Goal: Task Accomplishment & Management: Manage account settings

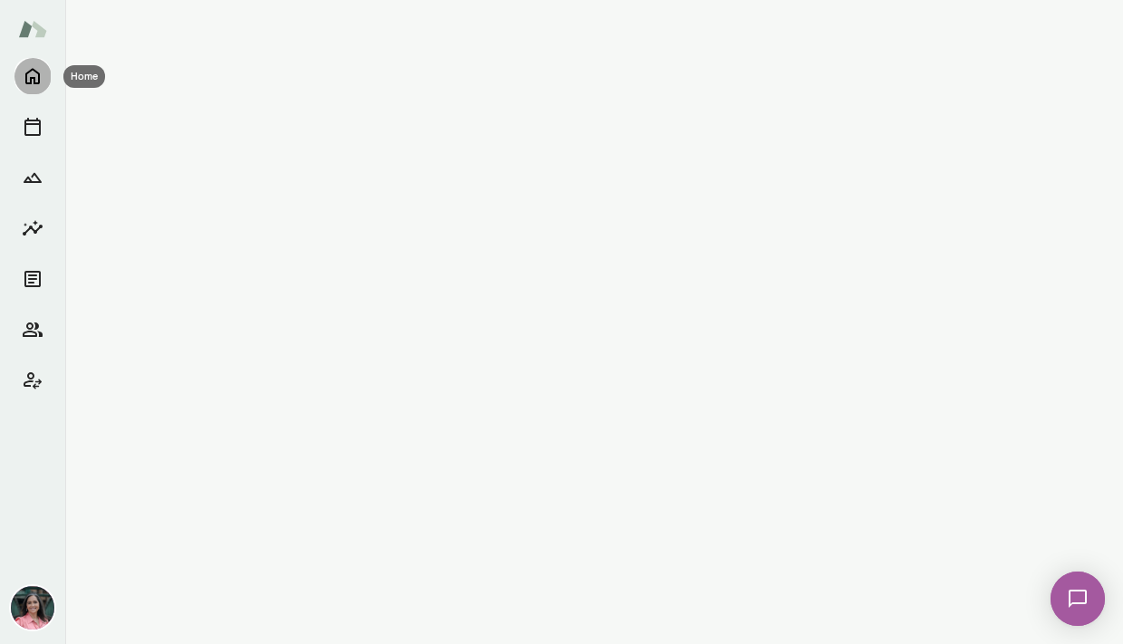
click at [37, 79] on icon "Home" at bounding box center [33, 76] width 22 height 22
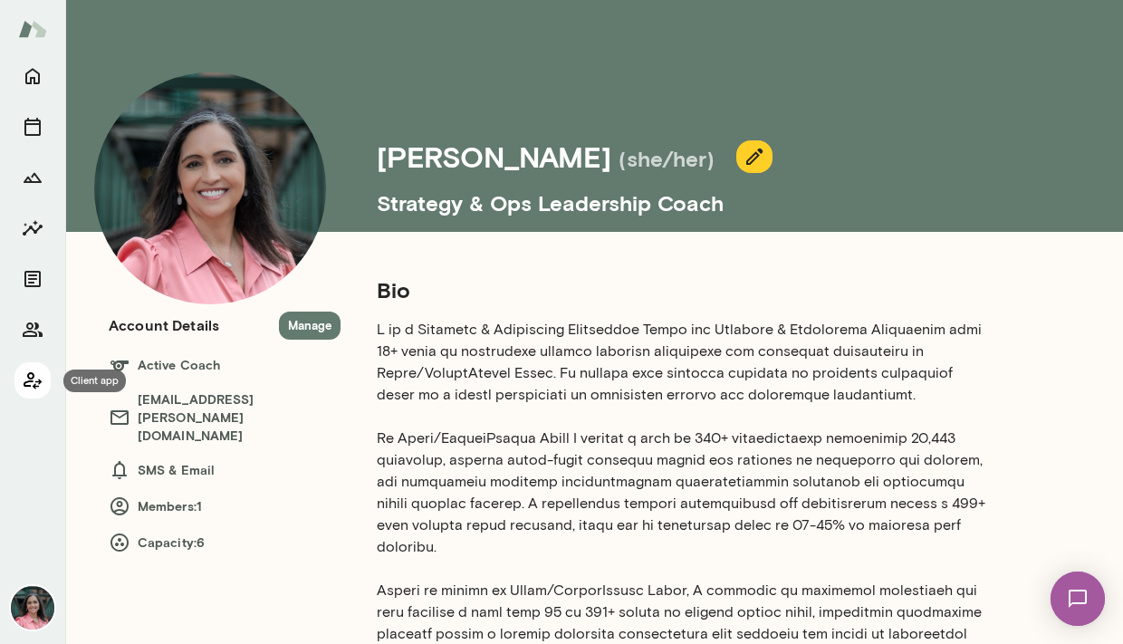
click at [31, 377] on icon "Client app" at bounding box center [33, 381] width 22 height 22
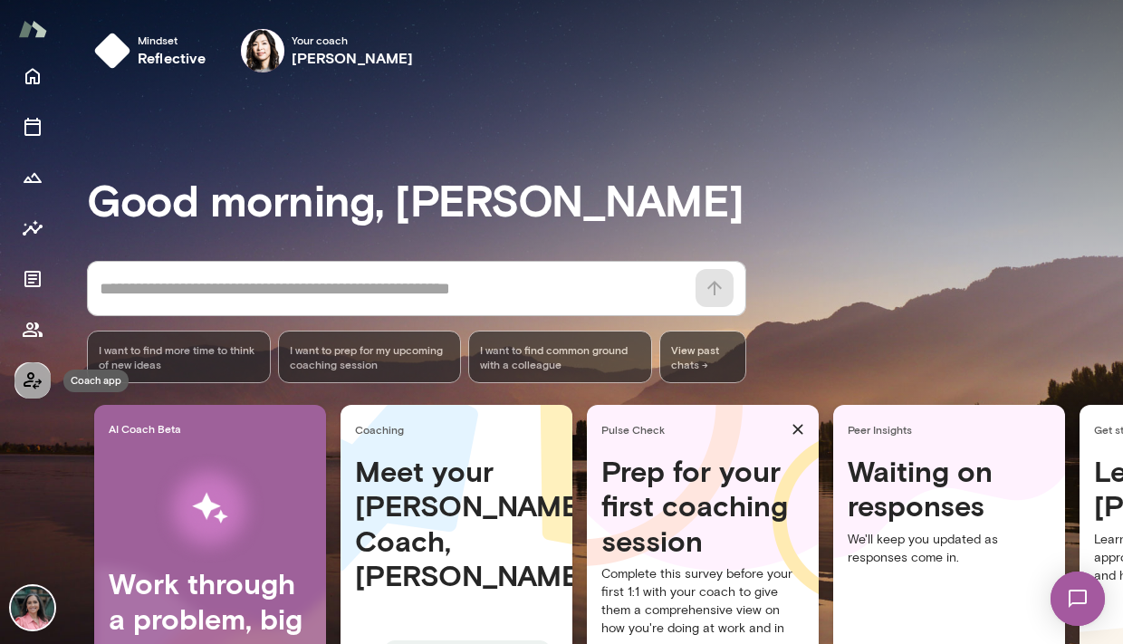
click at [34, 380] on icon "Coach app" at bounding box center [33, 381] width 22 height 22
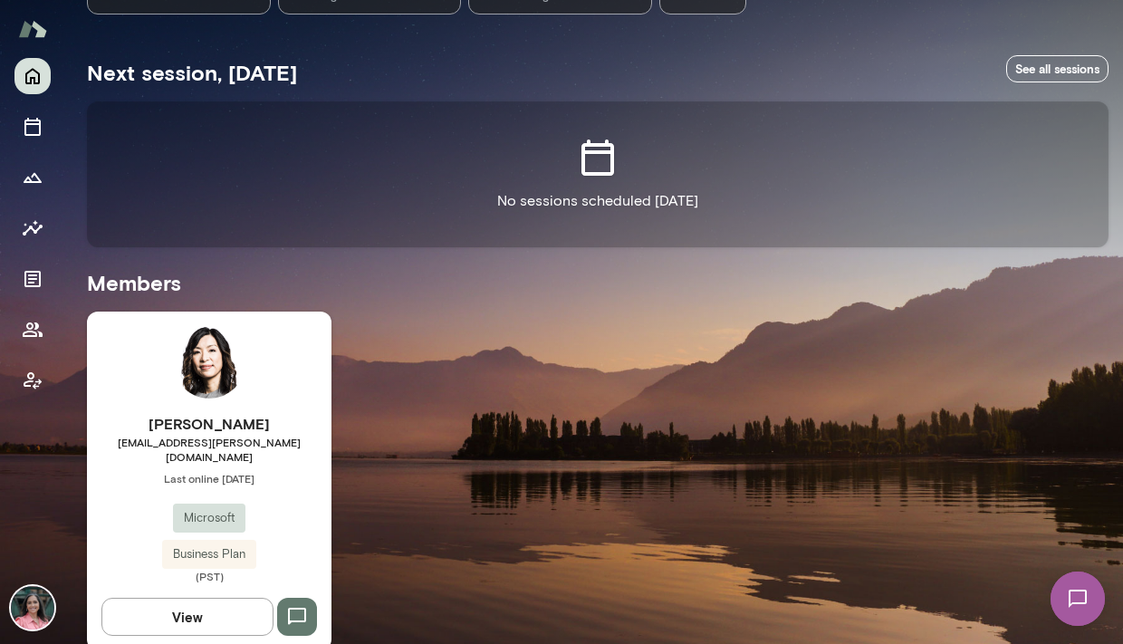
scroll to position [310, 0]
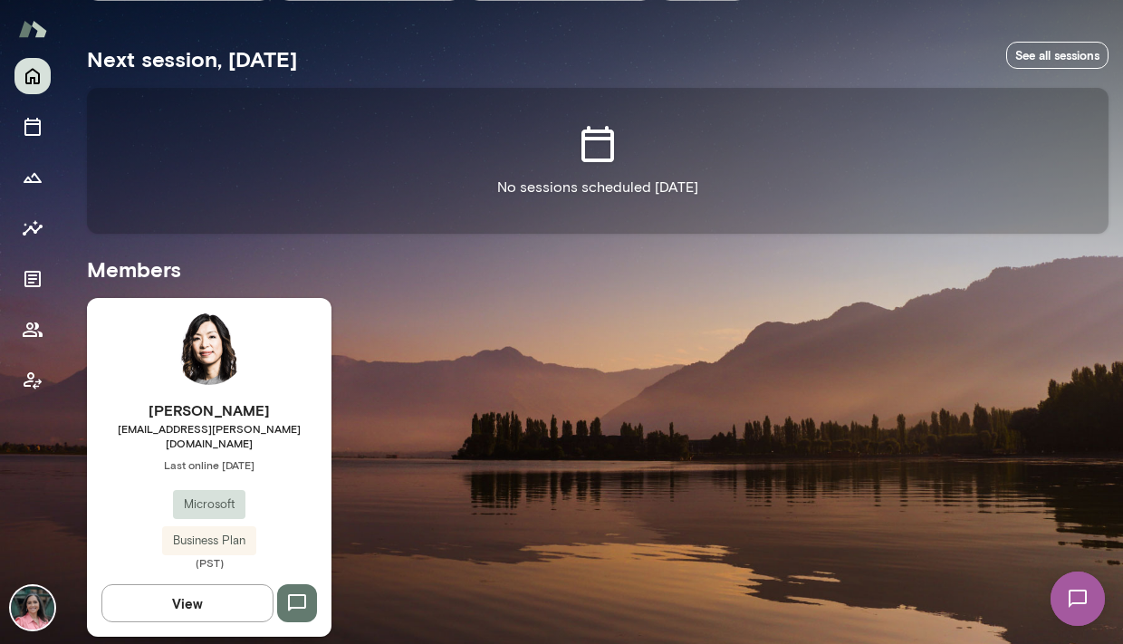
click at [234, 409] on h6 "[PERSON_NAME]" at bounding box center [209, 410] width 245 height 22
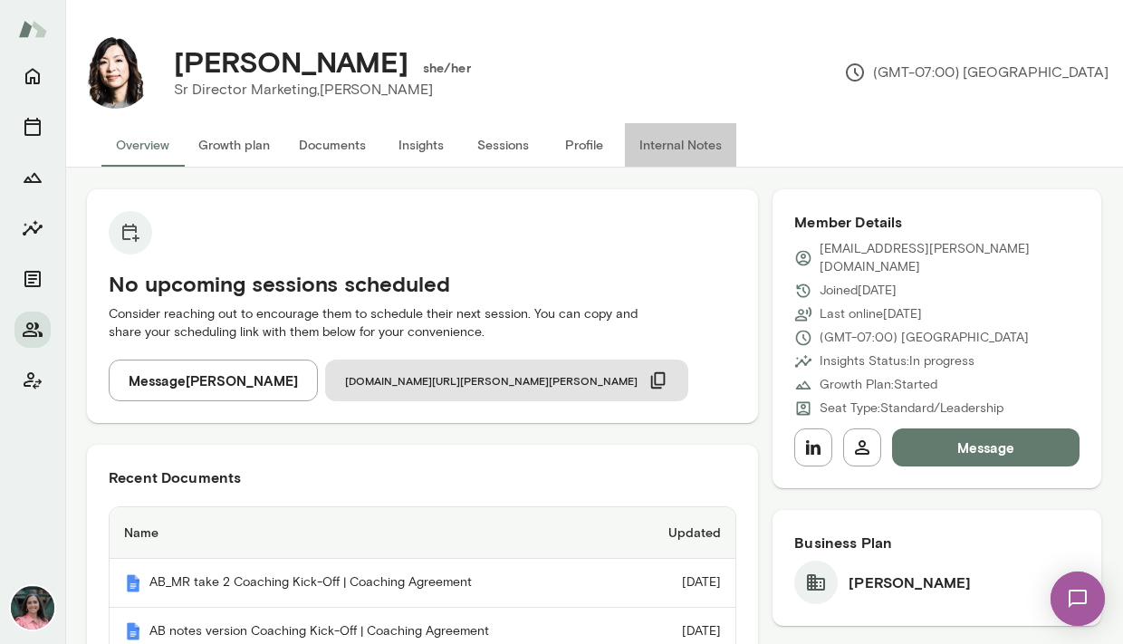
click at [667, 146] on button "Internal Notes" at bounding box center [680, 144] width 111 height 43
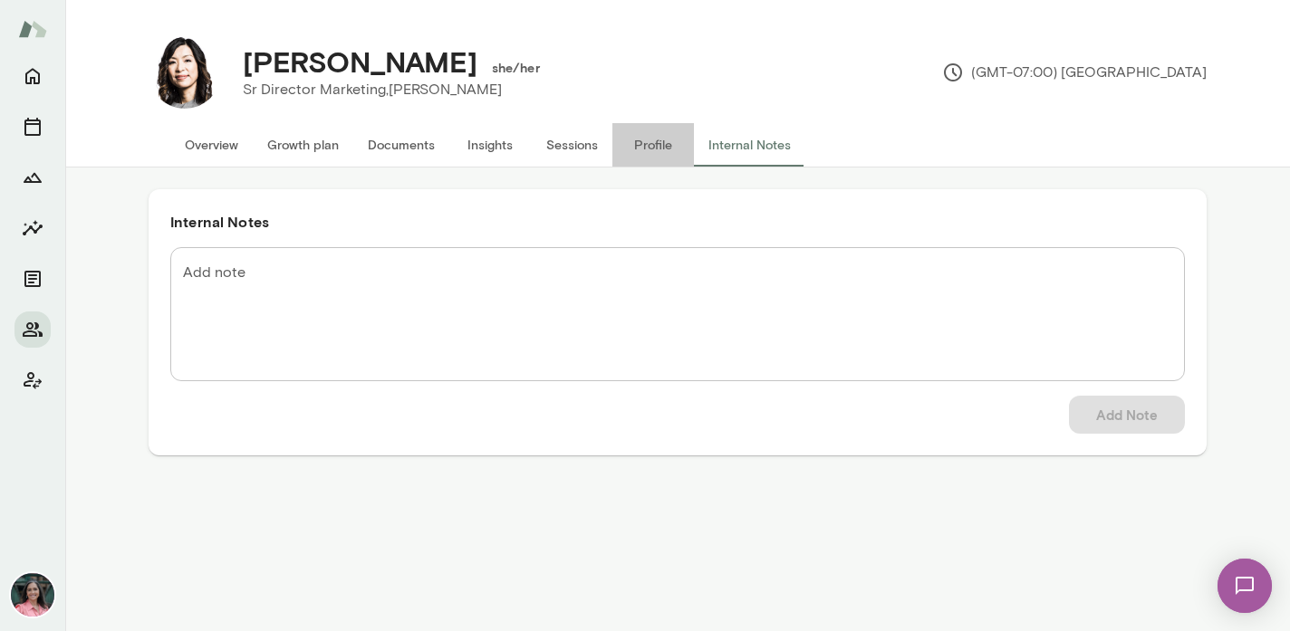
click at [652, 148] on button "Profile" at bounding box center [653, 144] width 82 height 43
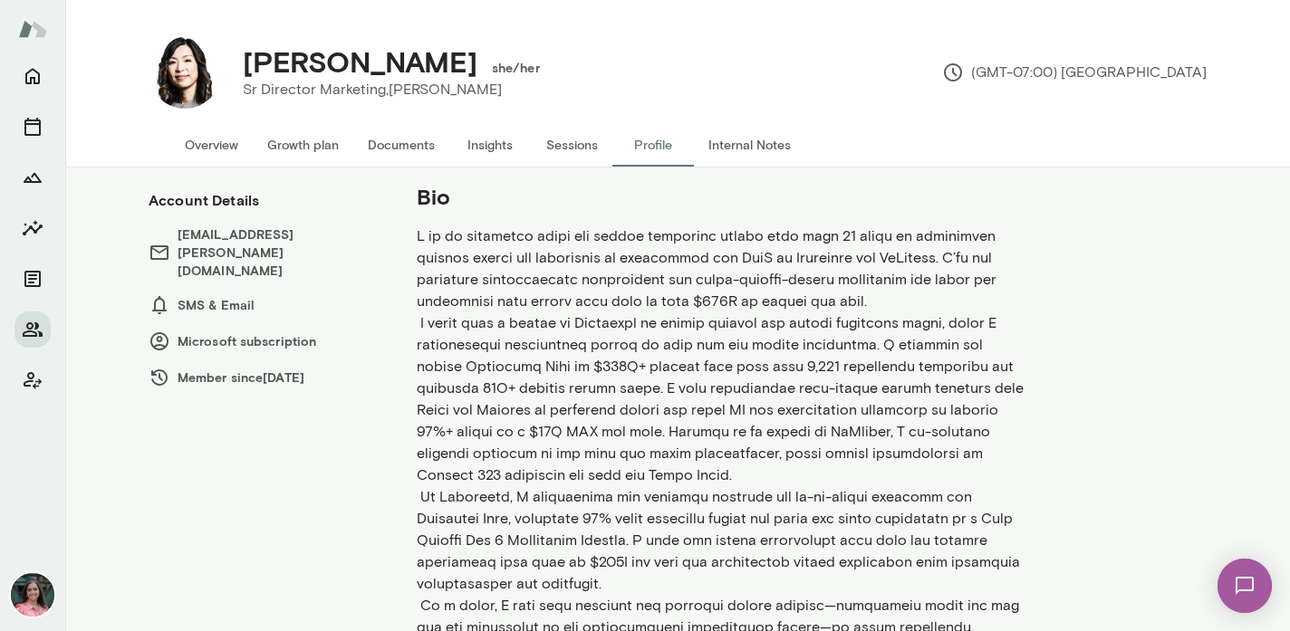
click at [568, 147] on button "Sessions" at bounding box center [572, 144] width 82 height 43
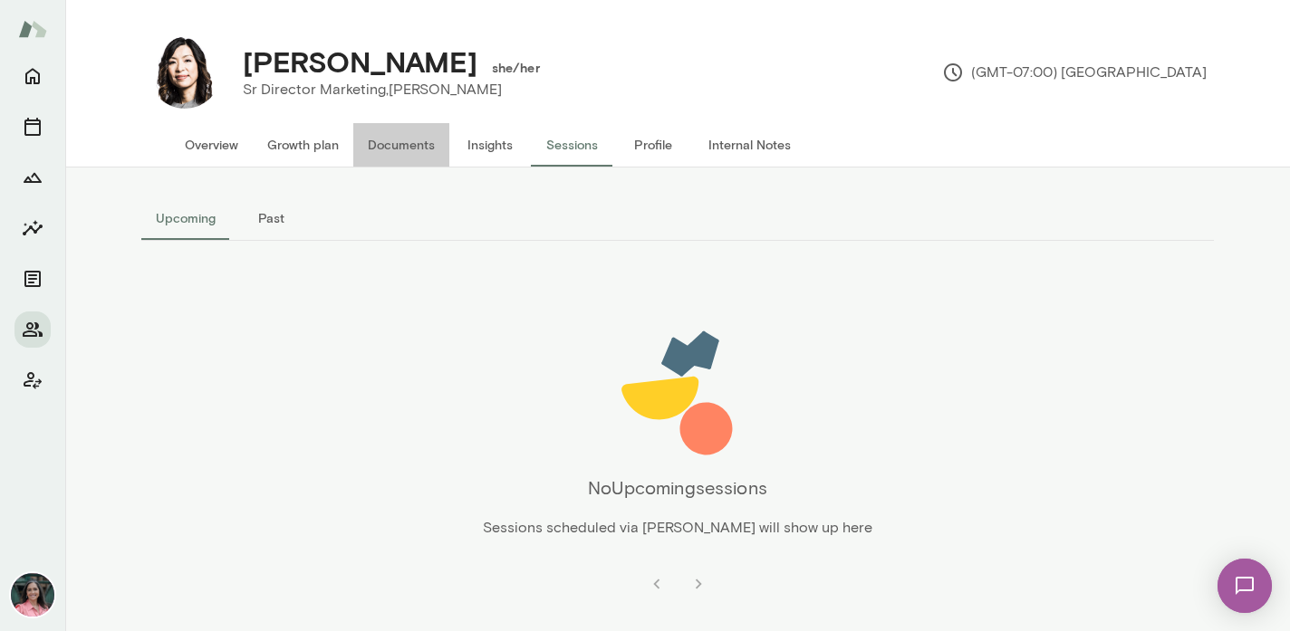
click at [386, 140] on button "Documents" at bounding box center [401, 144] width 96 height 43
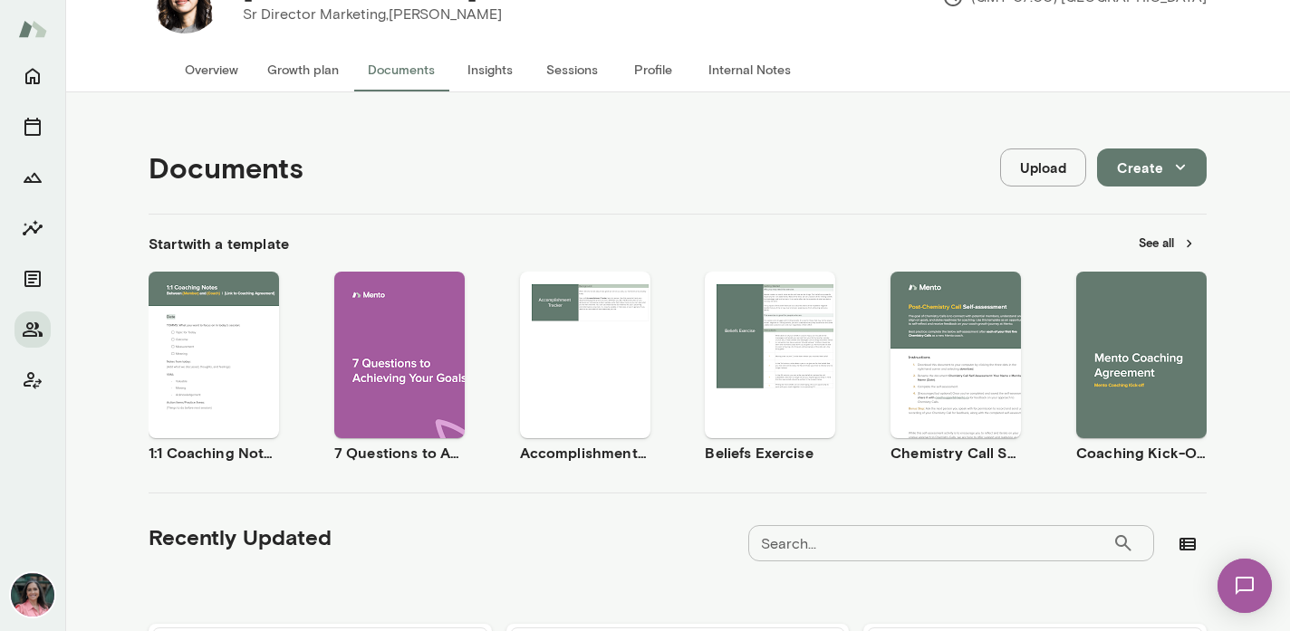
scroll to position [75, 0]
click at [236, 370] on span "Preview" at bounding box center [225, 370] width 41 height 14
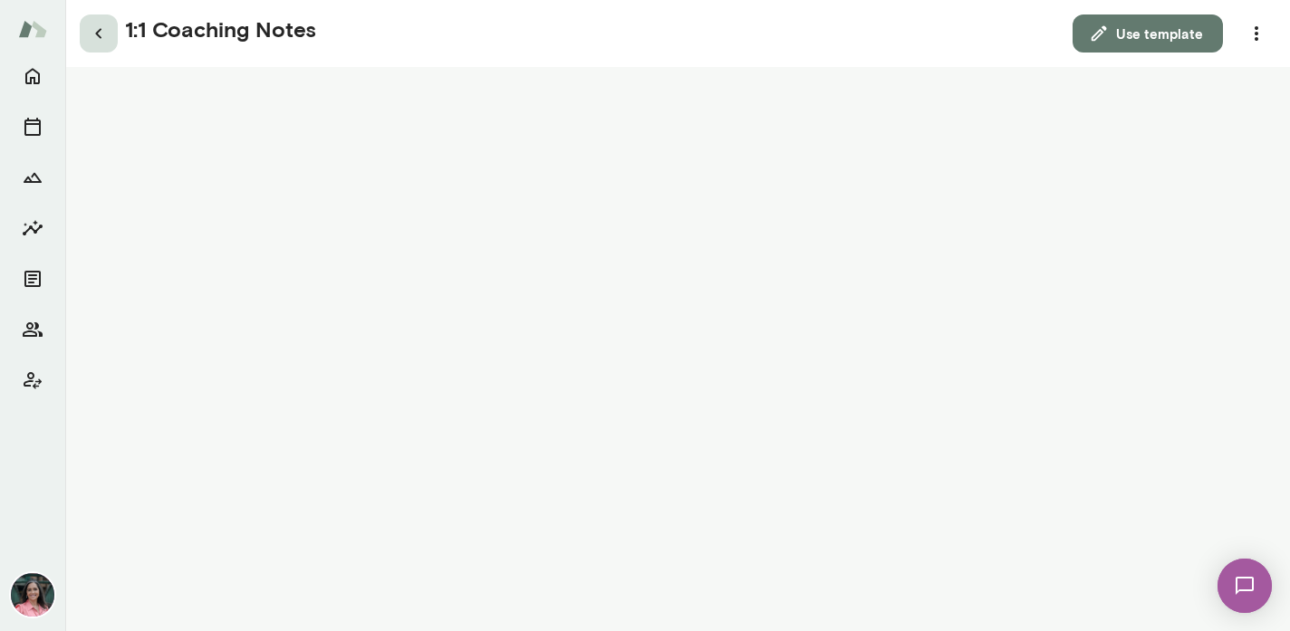
click at [105, 34] on icon "button" at bounding box center [99, 34] width 22 height 22
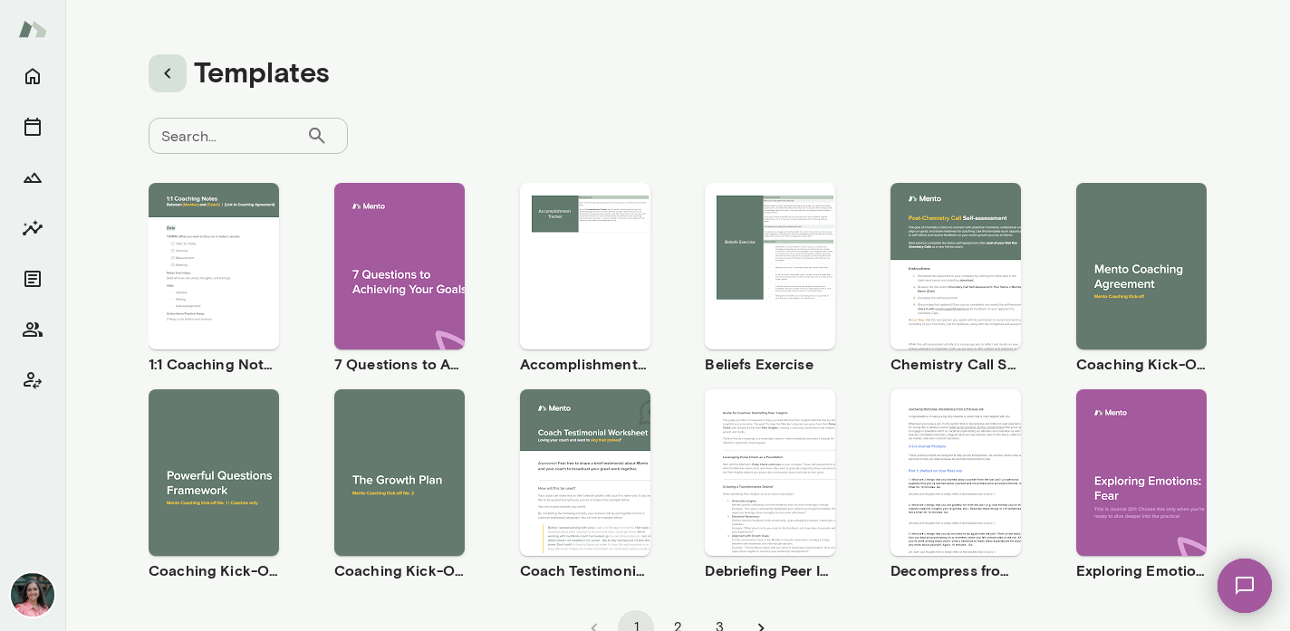
click at [163, 73] on icon "button" at bounding box center [168, 73] width 22 height 22
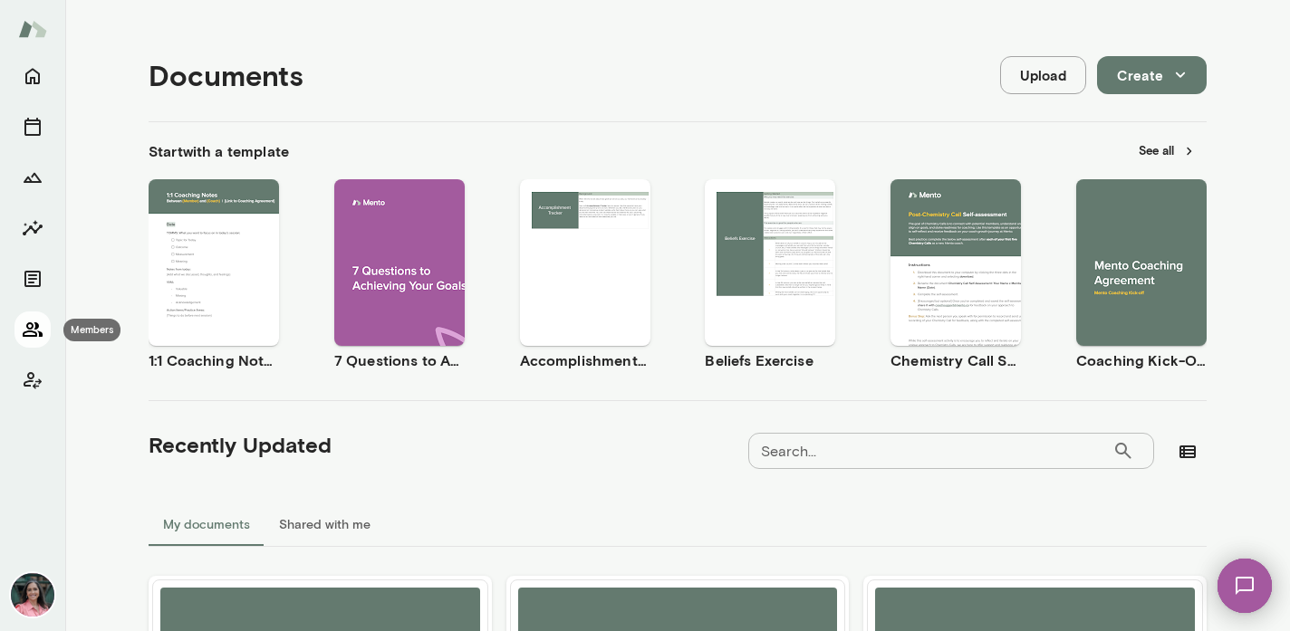
click at [37, 326] on icon "Members" at bounding box center [33, 329] width 20 height 14
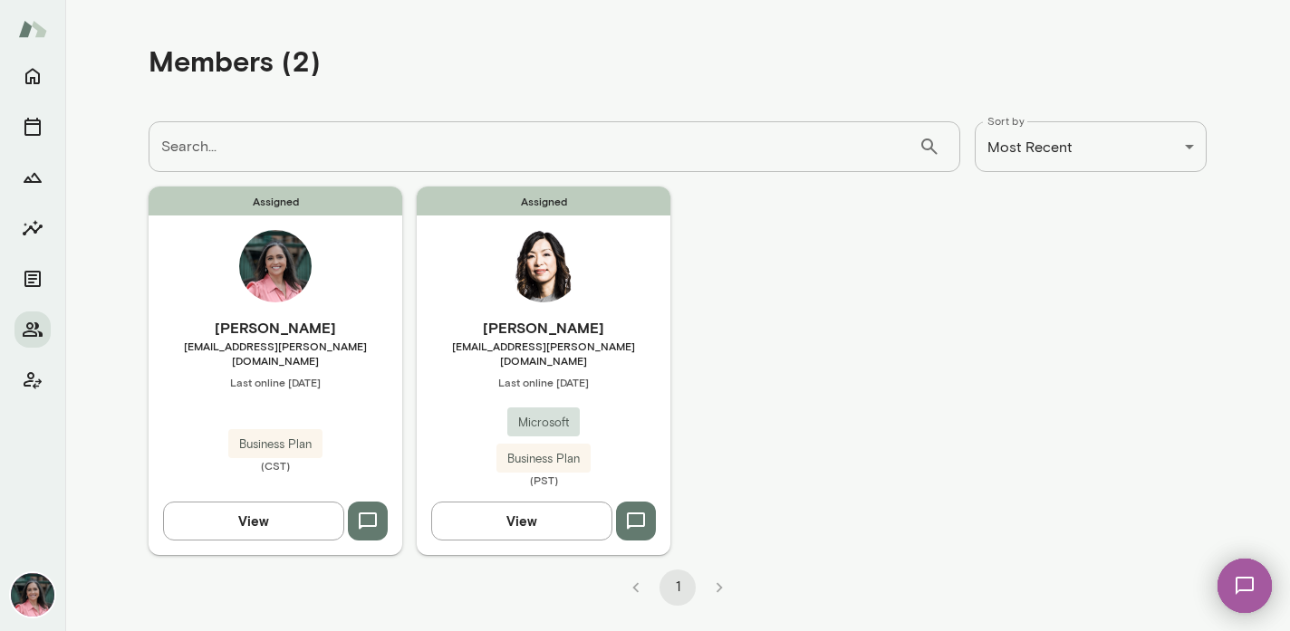
click at [553, 514] on button "View" at bounding box center [521, 521] width 181 height 38
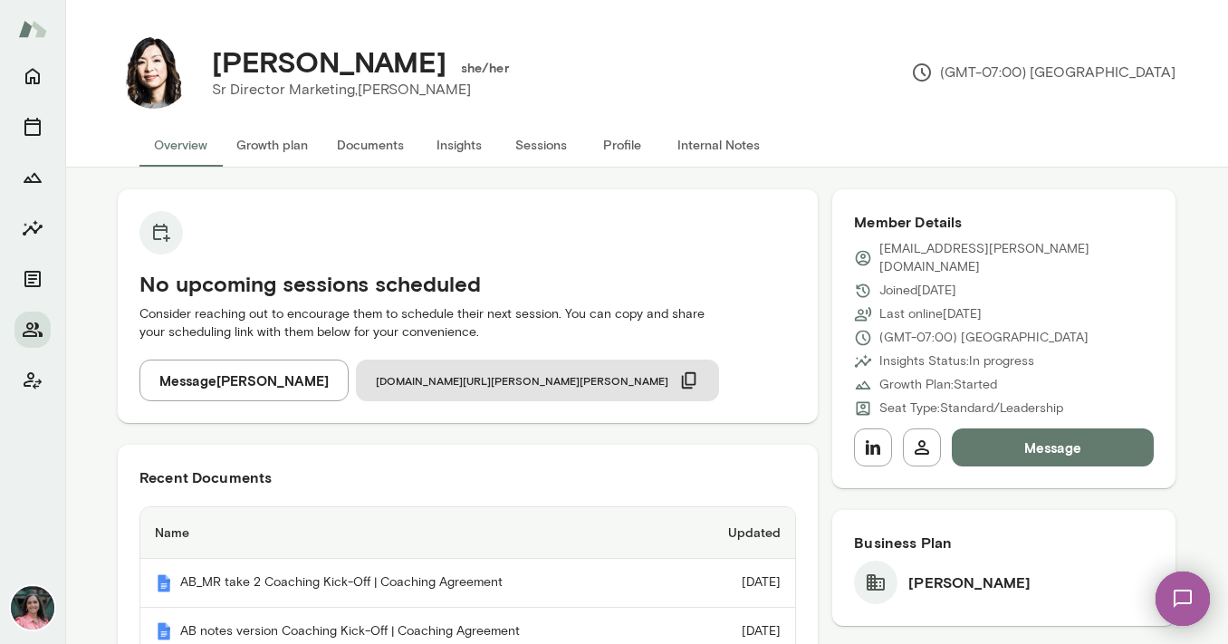
click at [377, 132] on button "Documents" at bounding box center [370, 144] width 96 height 43
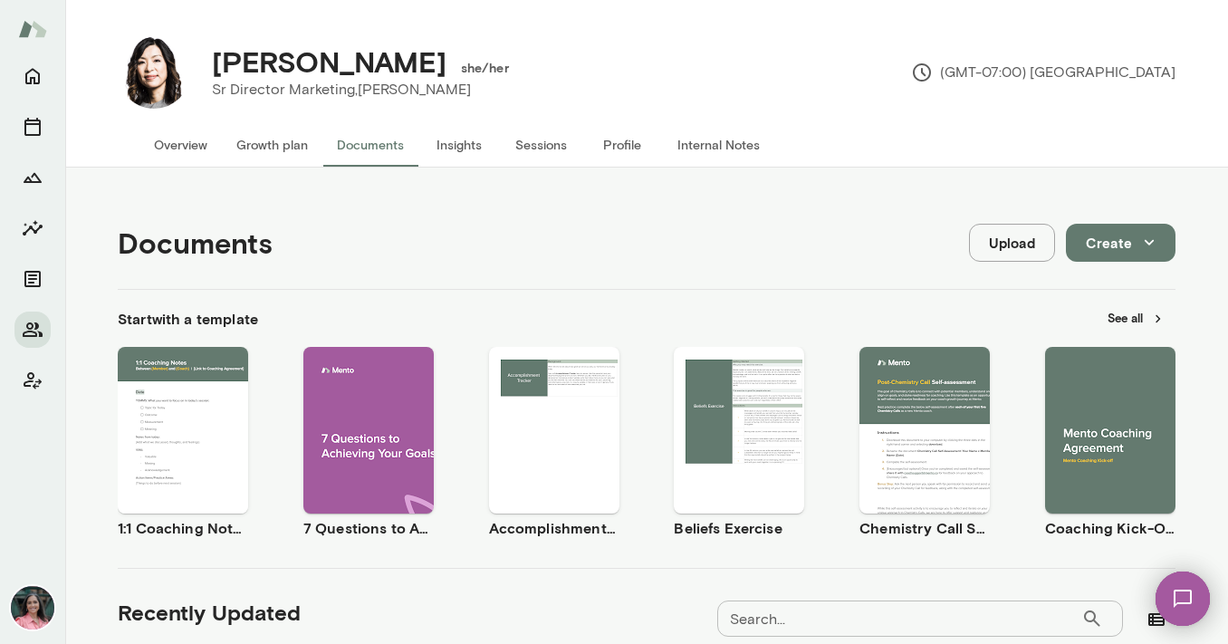
click at [207, 447] on button "Preview" at bounding box center [183, 446] width 116 height 24
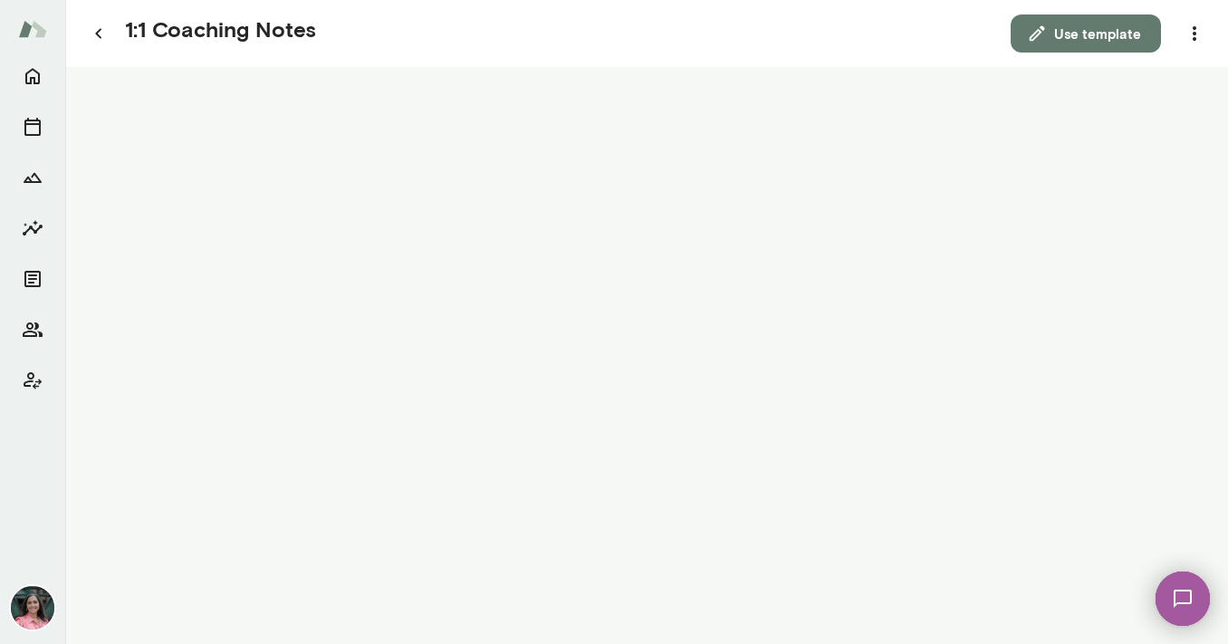
click at [36, 599] on img at bounding box center [32, 607] width 43 height 43
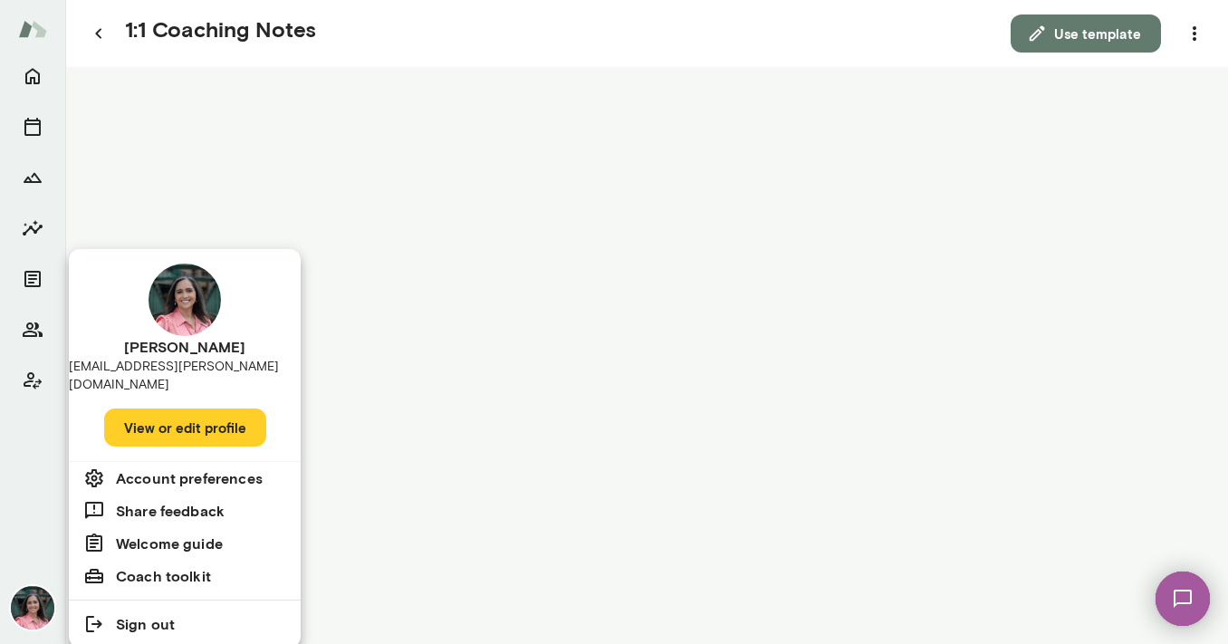
click at [230, 413] on button "View or edit profile" at bounding box center [185, 428] width 162 height 38
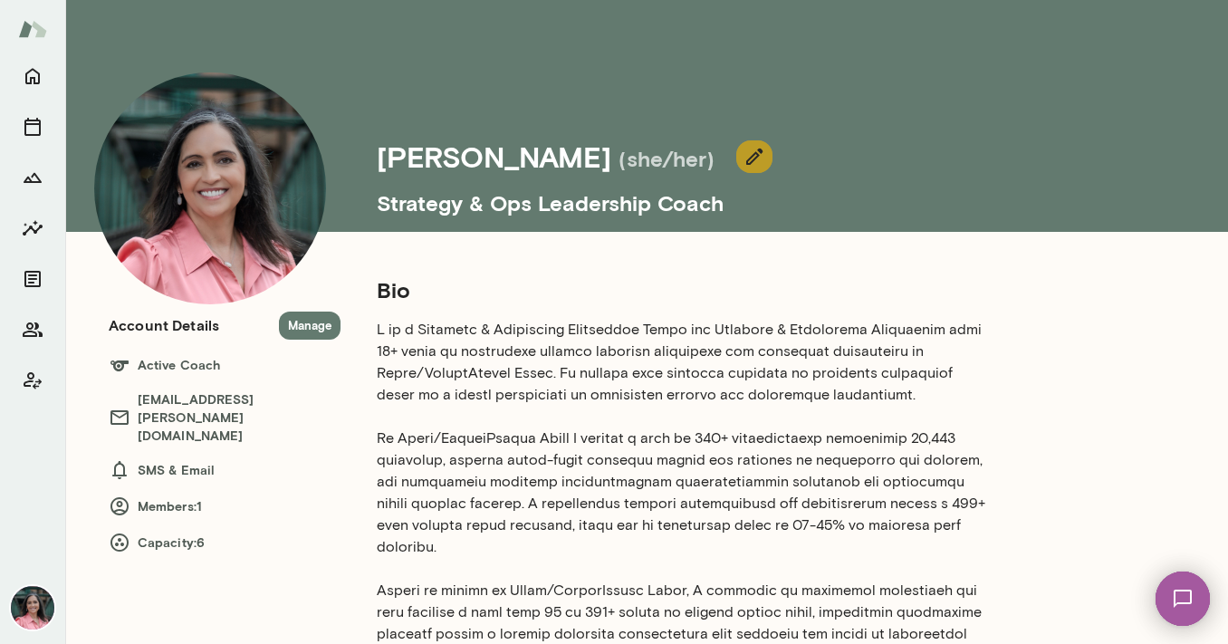
click at [744, 159] on icon "button" at bounding box center [755, 157] width 22 height 22
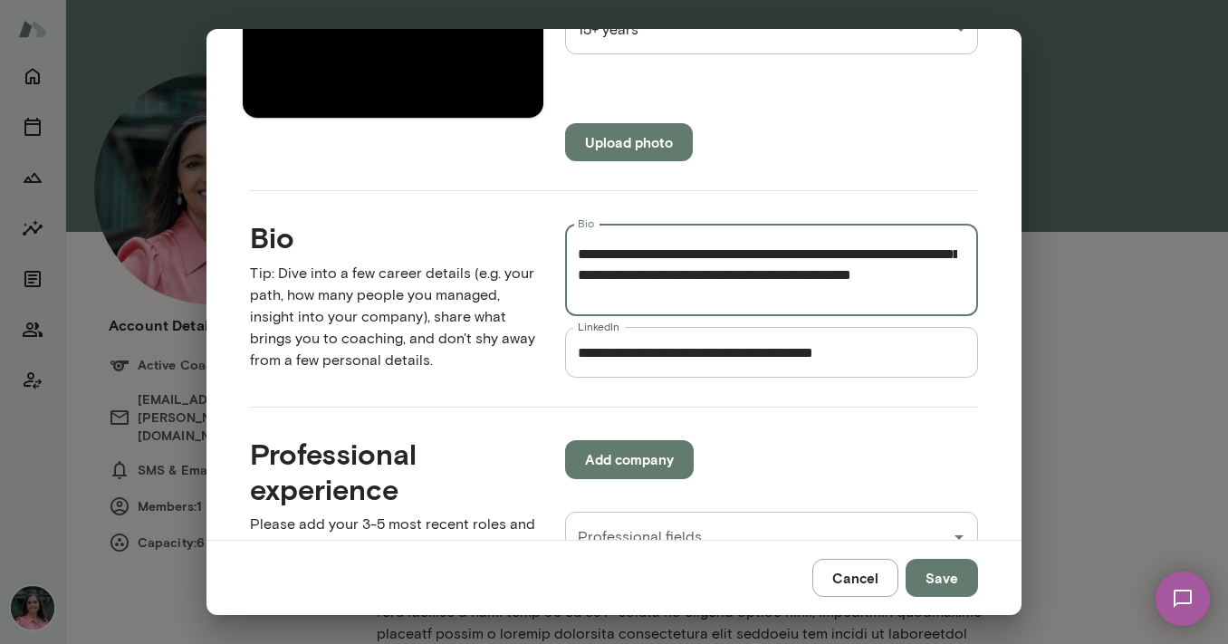
scroll to position [726, 0]
click at [787, 276] on textarea "Bio" at bounding box center [768, 270] width 380 height 62
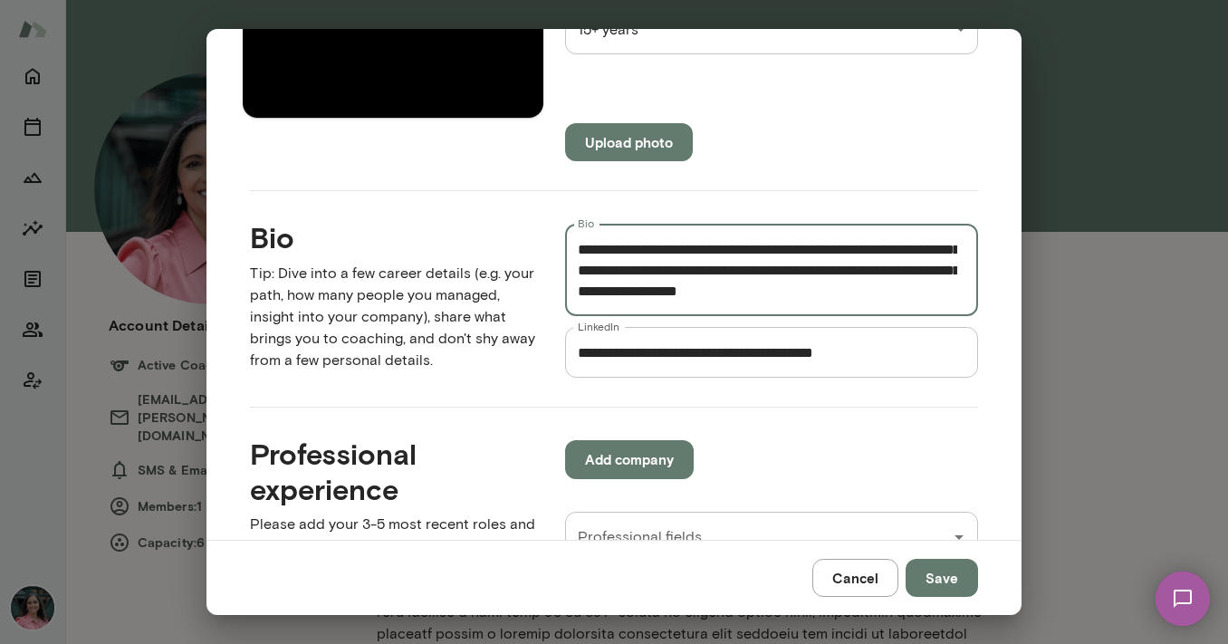
scroll to position [1083, 0]
type textarea "**********"
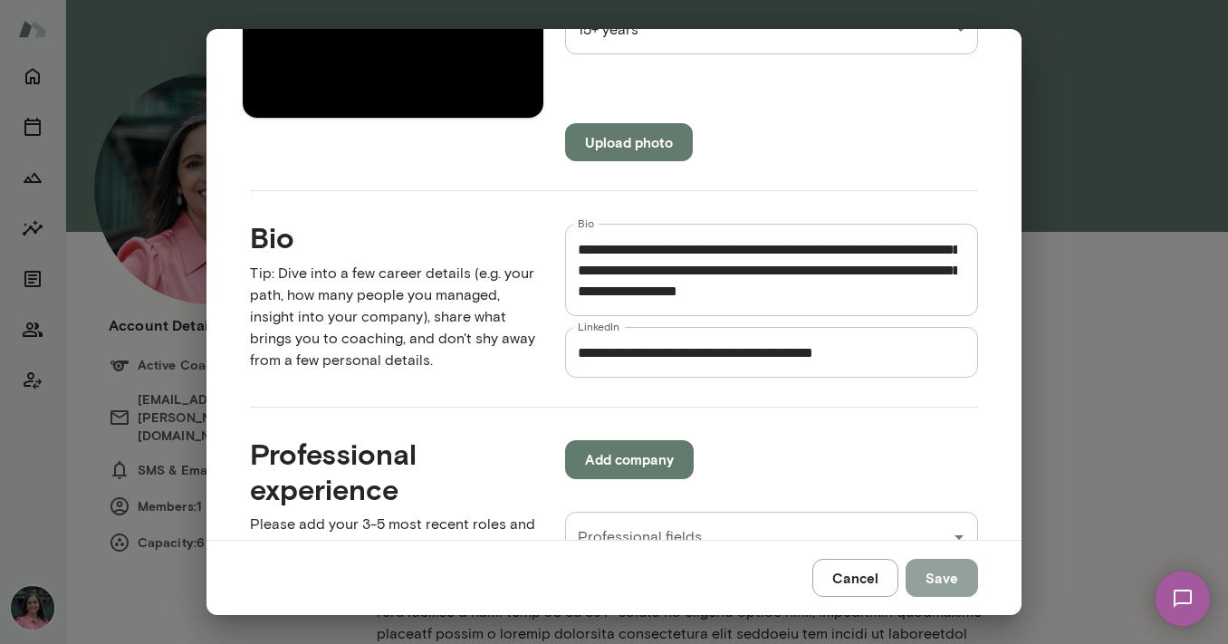
click at [950, 581] on button "Save" at bounding box center [942, 578] width 72 height 38
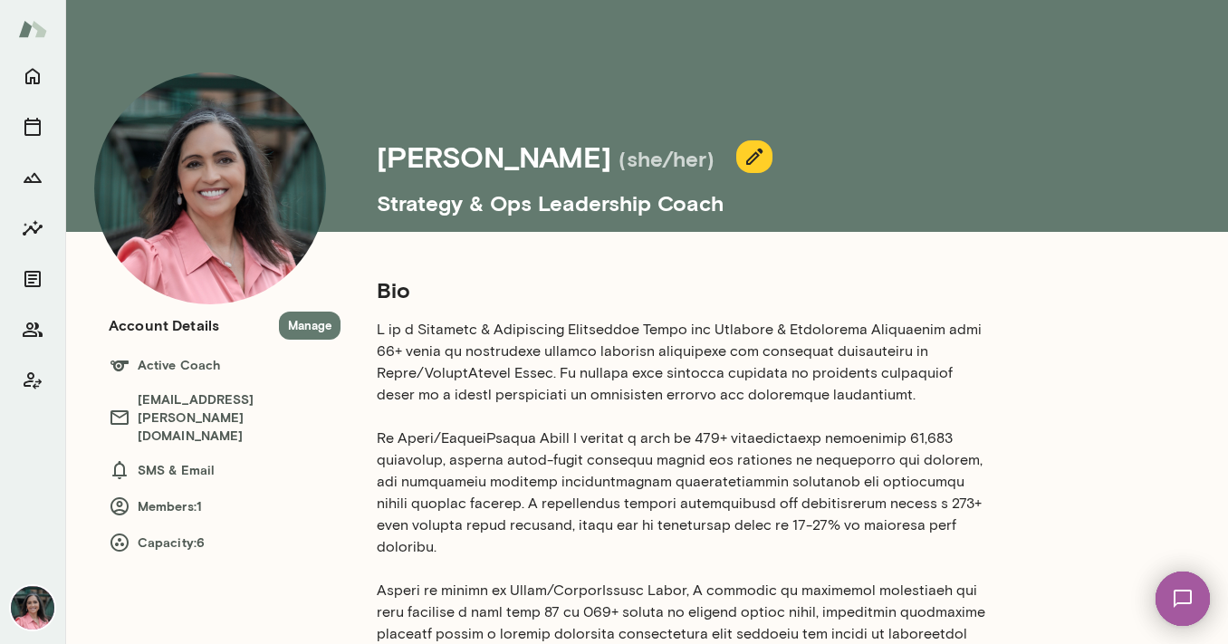
scroll to position [0, 0]
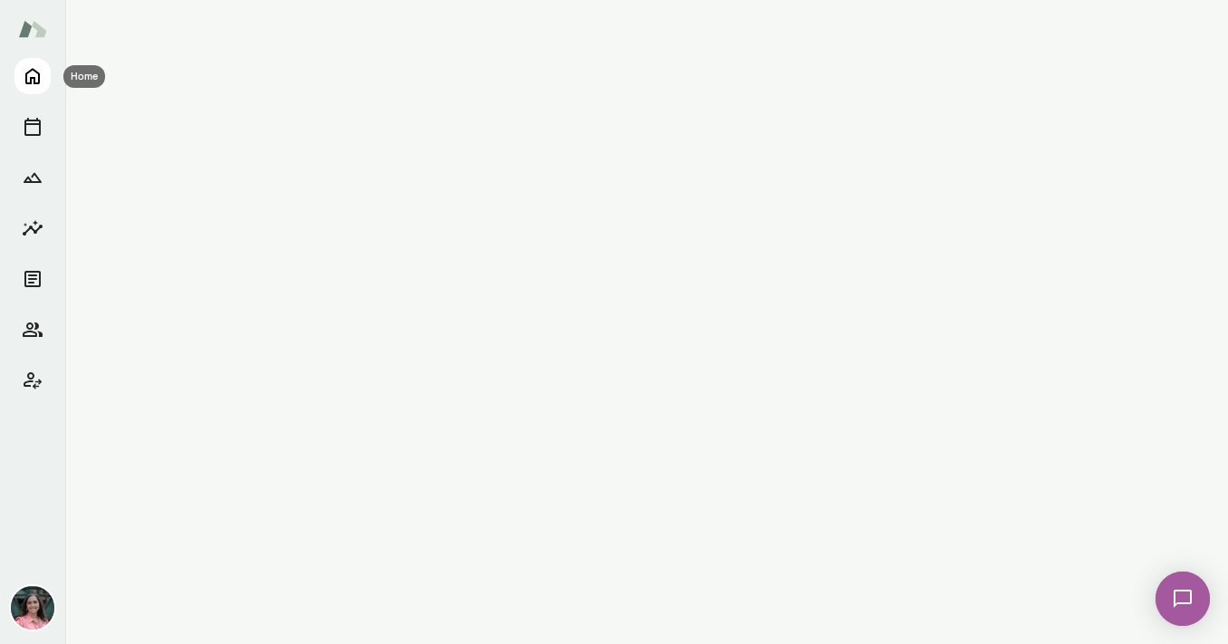
click at [26, 75] on icon "Home" at bounding box center [32, 77] width 14 height 16
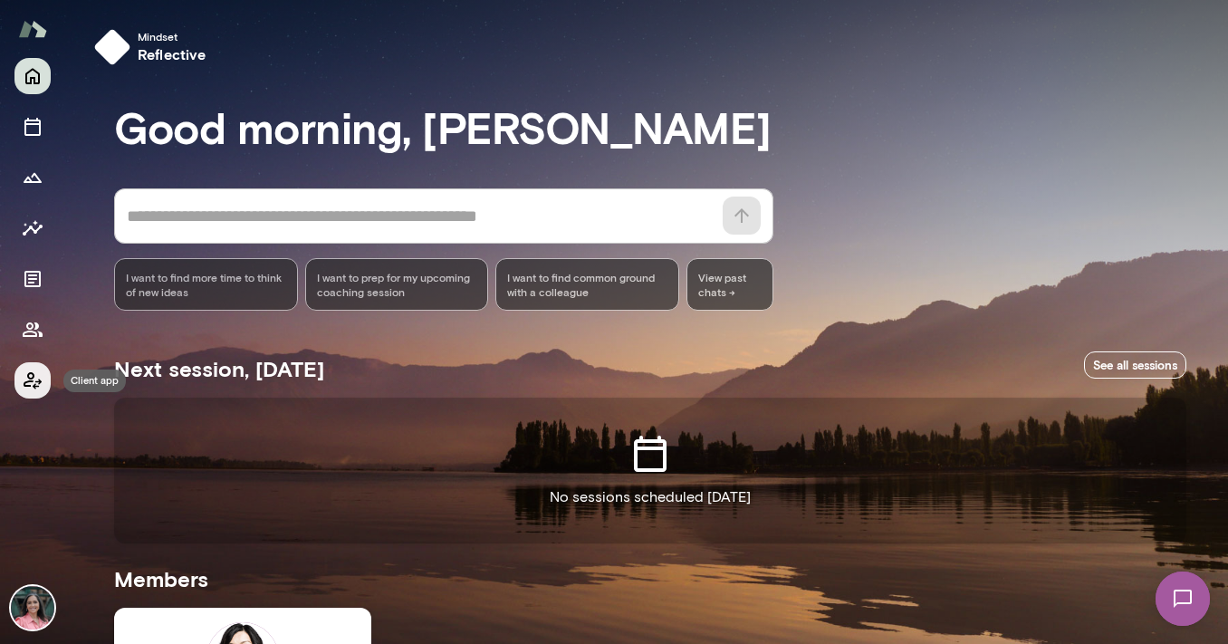
click at [42, 383] on icon "Client app" at bounding box center [33, 381] width 22 height 22
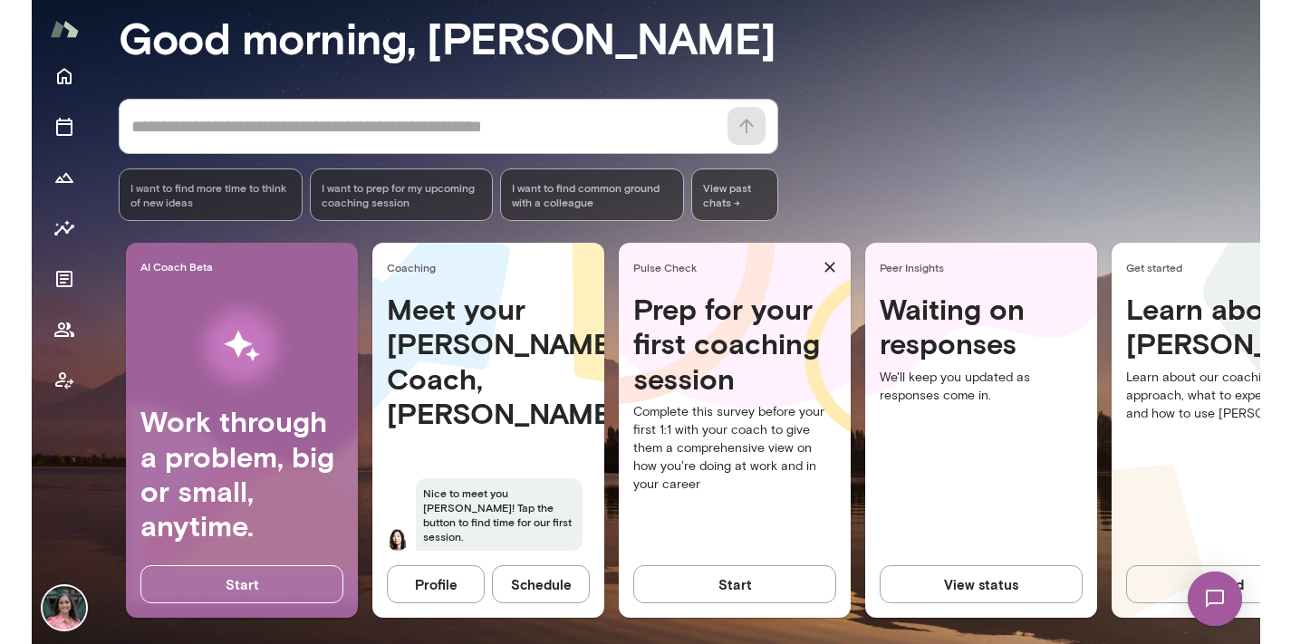
scroll to position [186, 0]
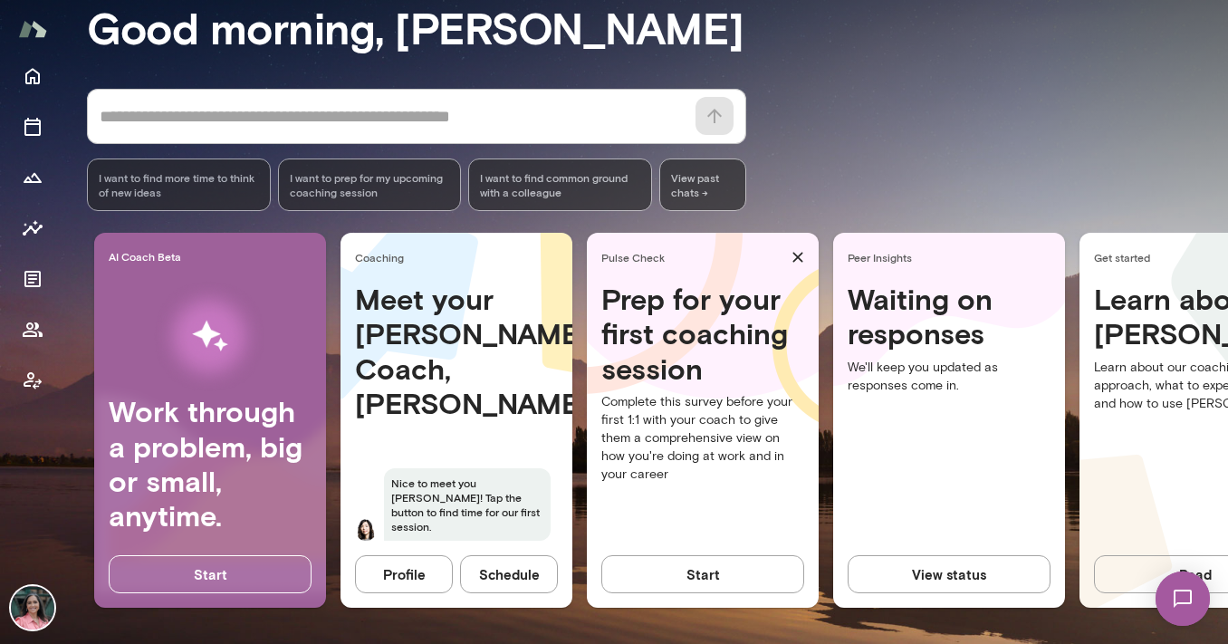
click at [257, 89] on div "* ​ ​" at bounding box center [416, 116] width 659 height 55
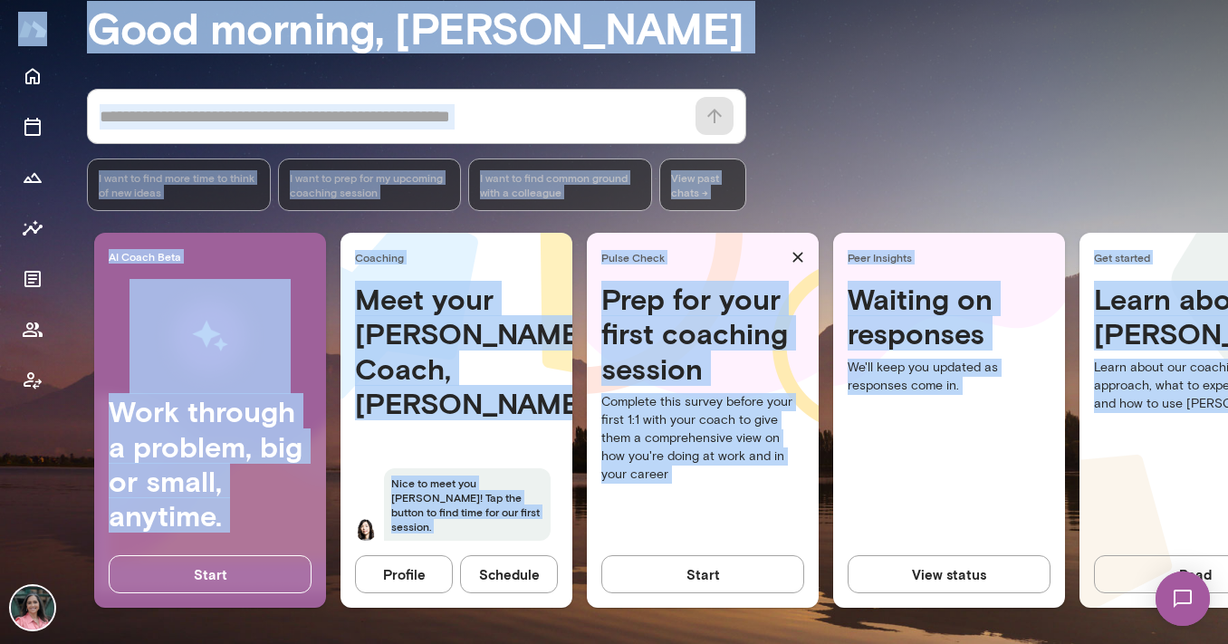
drag, startPoint x: 1221, startPoint y: 407, endPoint x: 1228, endPoint y: 488, distance: 81.8
click at [1227, 0] on html "Mindset reflective Your coach [PERSON_NAME] Your coach [PERSON_NAME] morning, […" at bounding box center [614, 0] width 1228 height 0
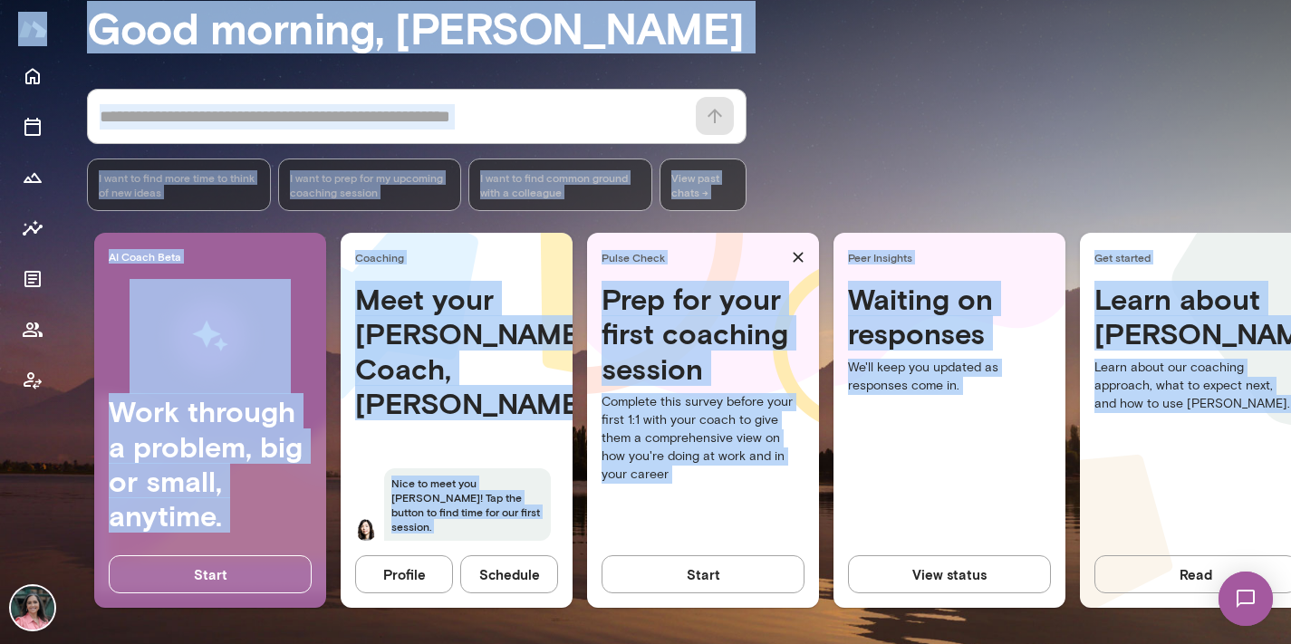
click at [1055, 169] on div "* ​ ​ I want to find more time to think of new ideas I want to prep for my upco…" at bounding box center [689, 150] width 1204 height 122
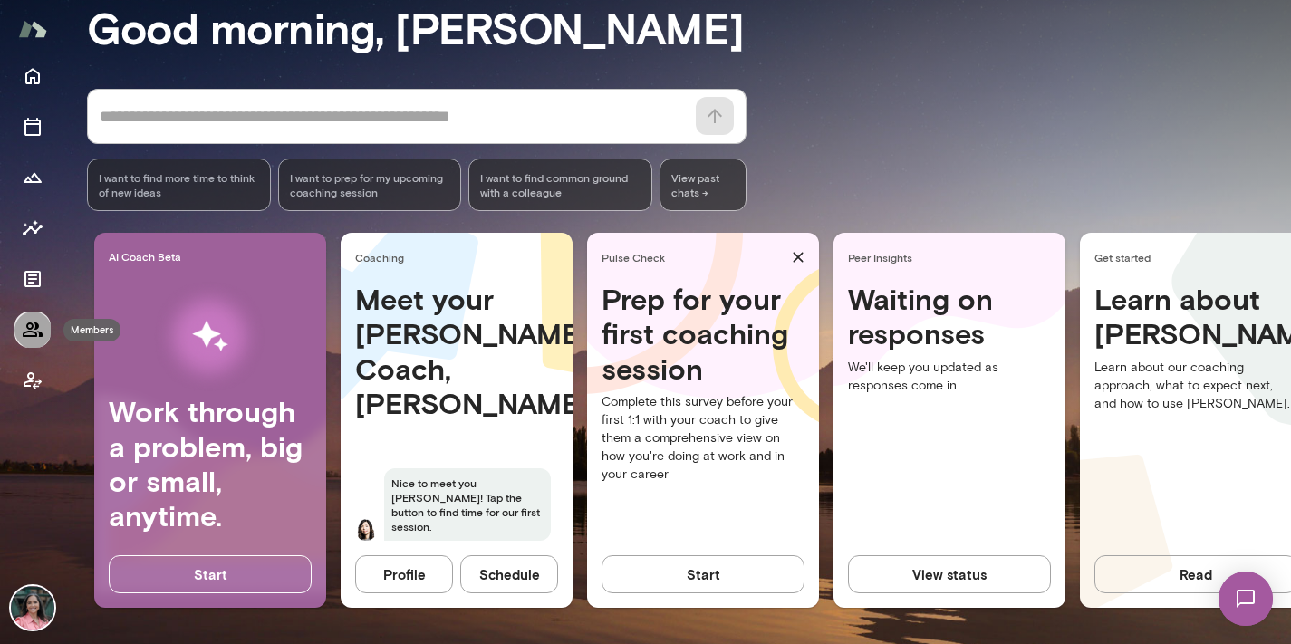
click at [34, 334] on icon "Members" at bounding box center [33, 330] width 22 height 22
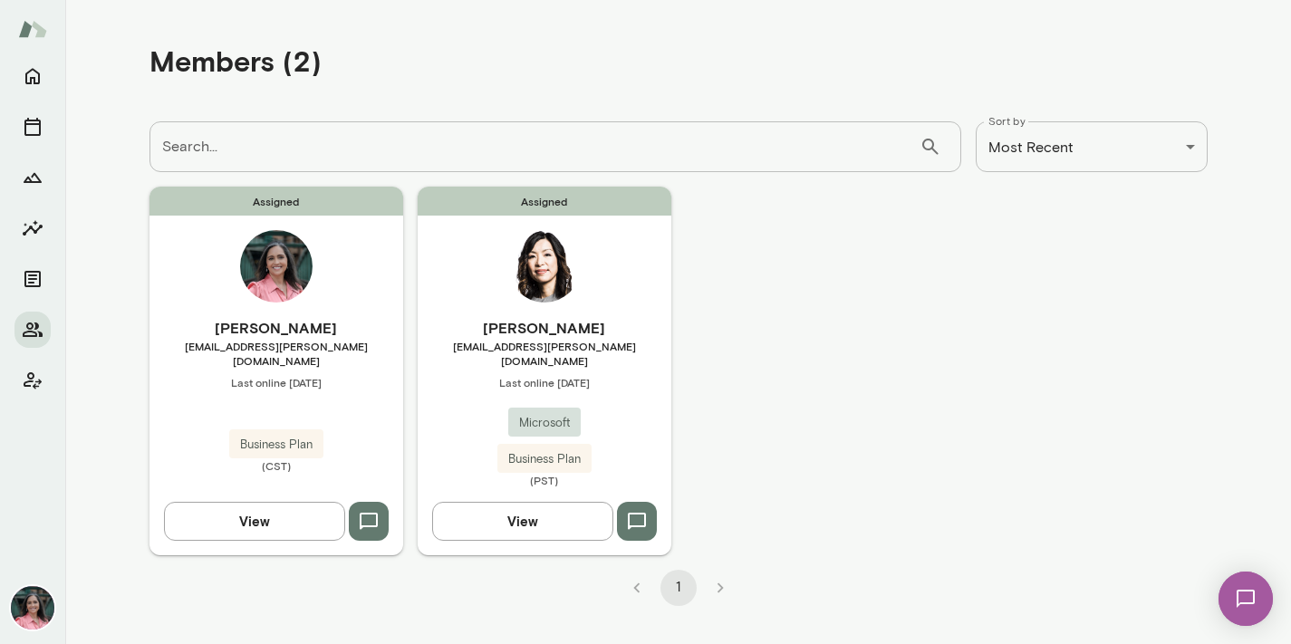
click at [347, 139] on input "Search..." at bounding box center [534, 146] width 770 height 51
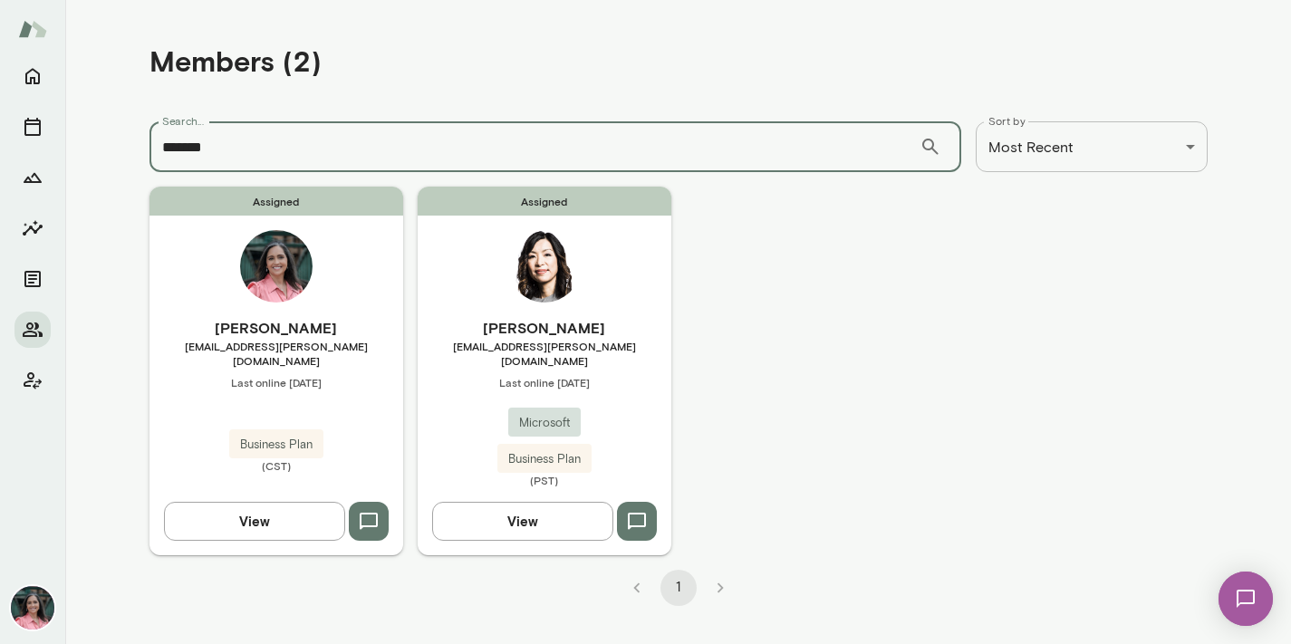
type input "*******"
